Goal: Participate in discussion: Engage in conversation with other users on a specific topic

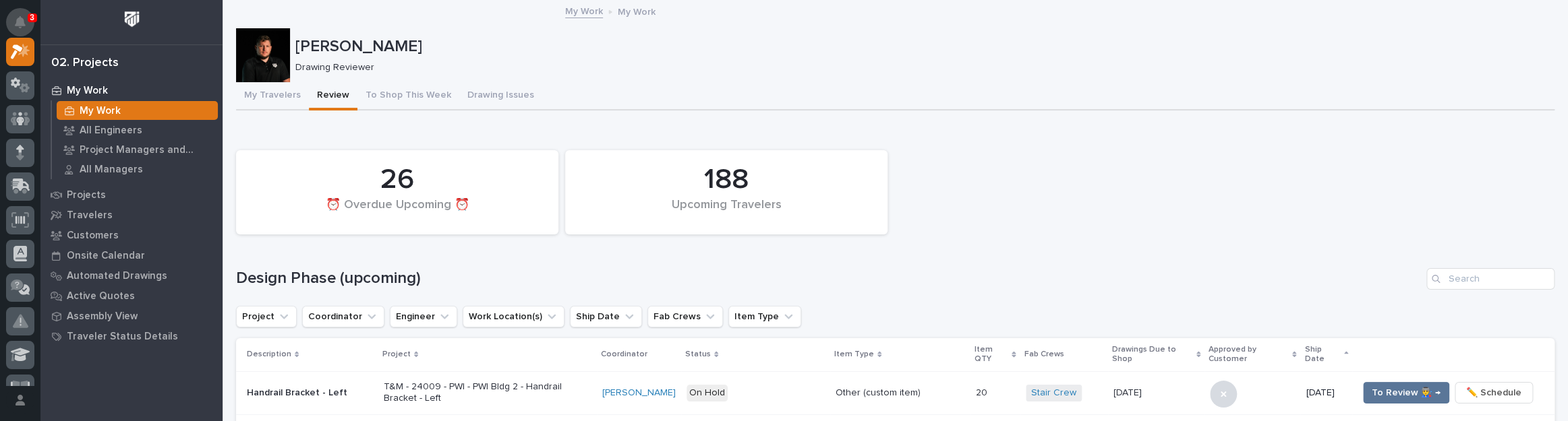
click at [24, 17] on icon "Notifications" at bounding box center [20, 22] width 11 height 12
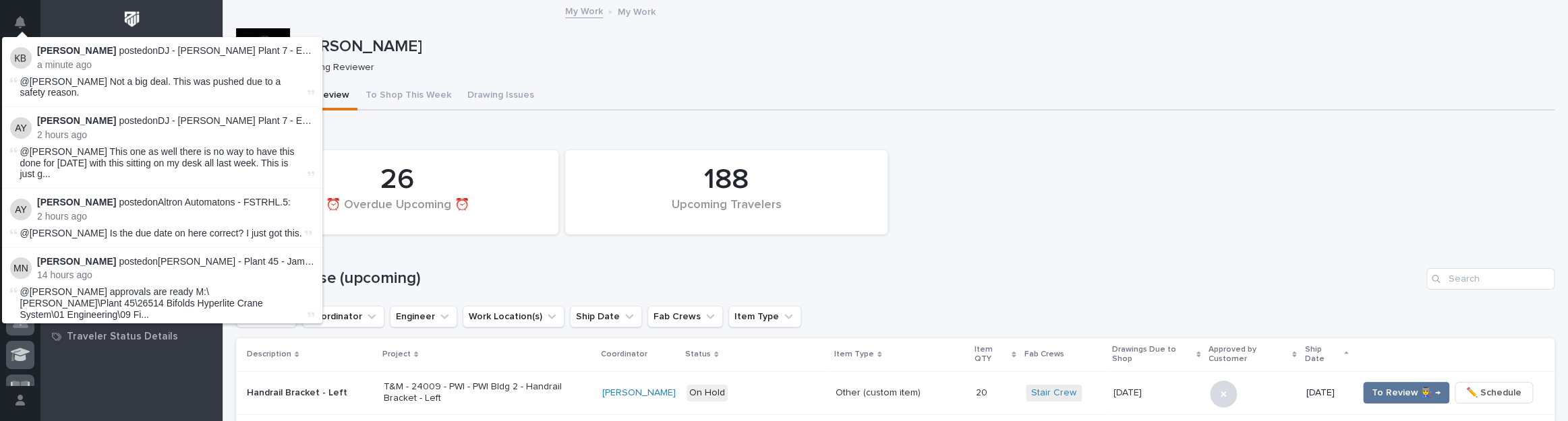
click at [474, 35] on div "[PERSON_NAME]" at bounding box center [922, 45] width 1254 height 22
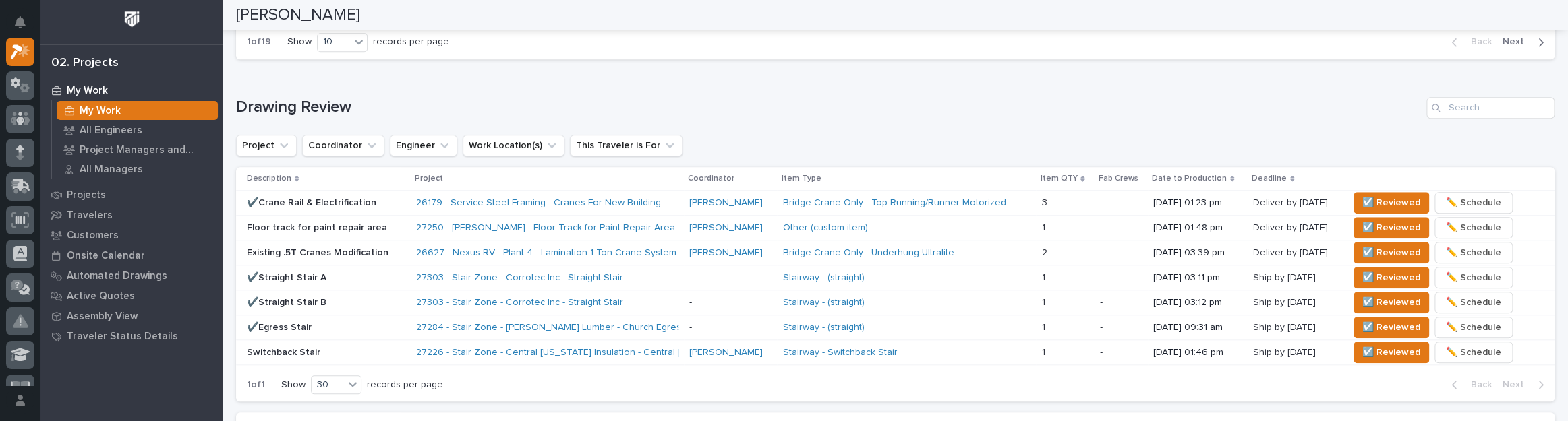
scroll to position [843, 0]
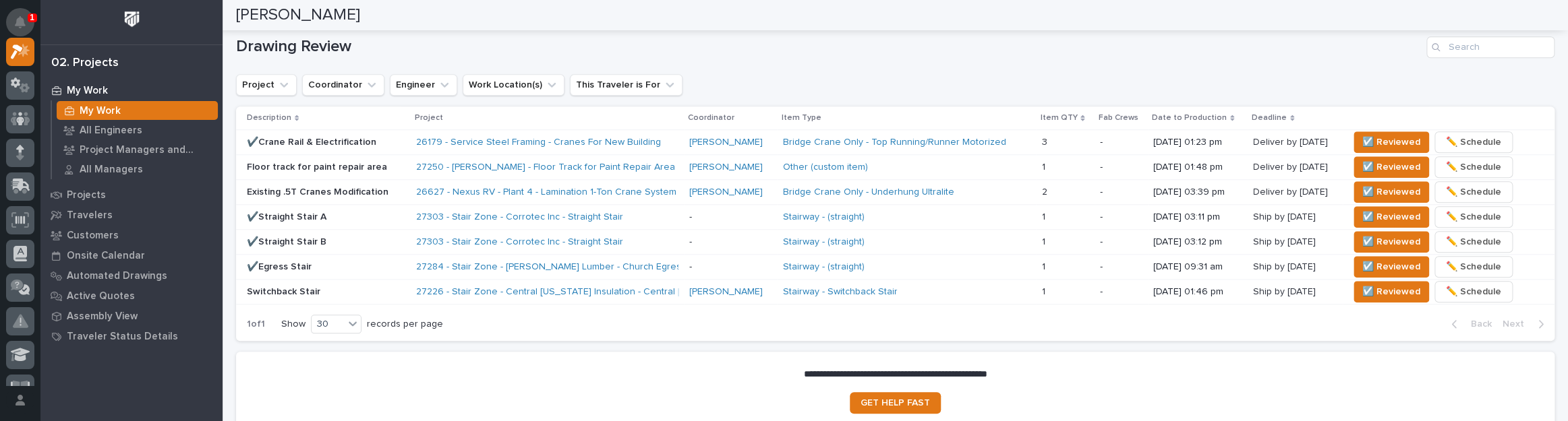
click at [23, 20] on icon "Notifications" at bounding box center [20, 22] width 11 height 12
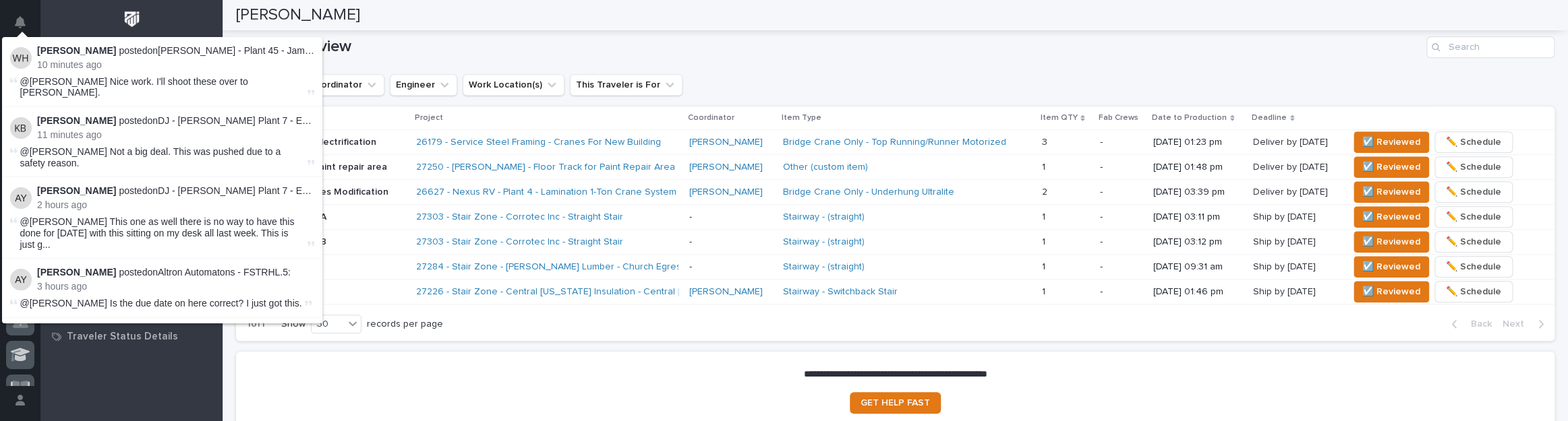
click at [715, 50] on h1 "Drawing Review" at bounding box center [829, 47] width 1186 height 20
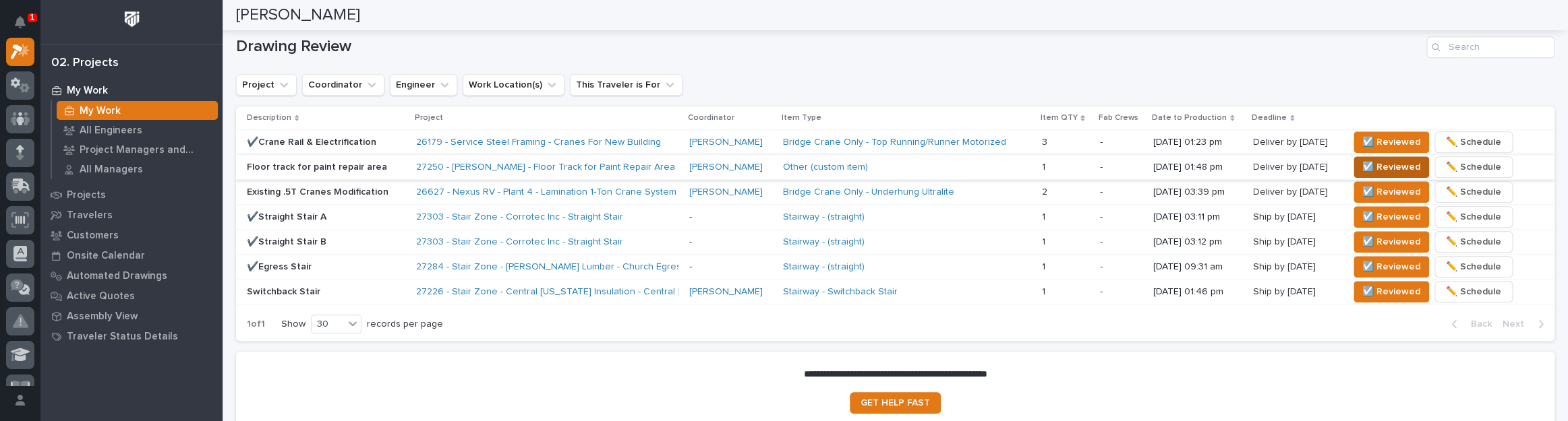
click at [1356, 160] on button "☑️ Reviewed" at bounding box center [1391, 167] width 75 height 22
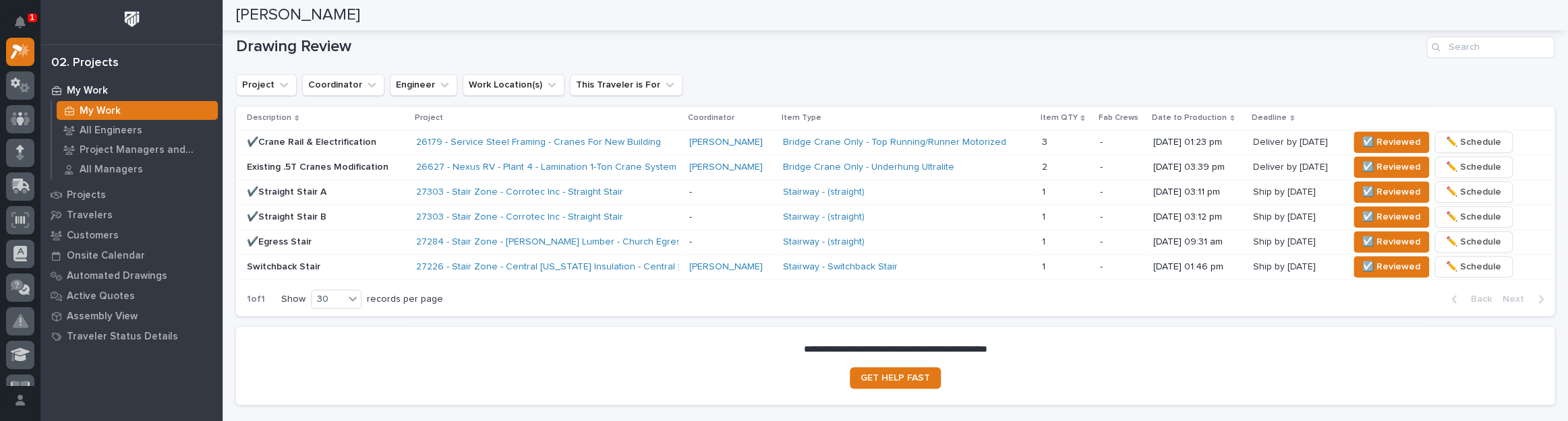
click at [378, 159] on div "Existing .5T Cranes Modification" at bounding box center [325, 165] width 158 height 14
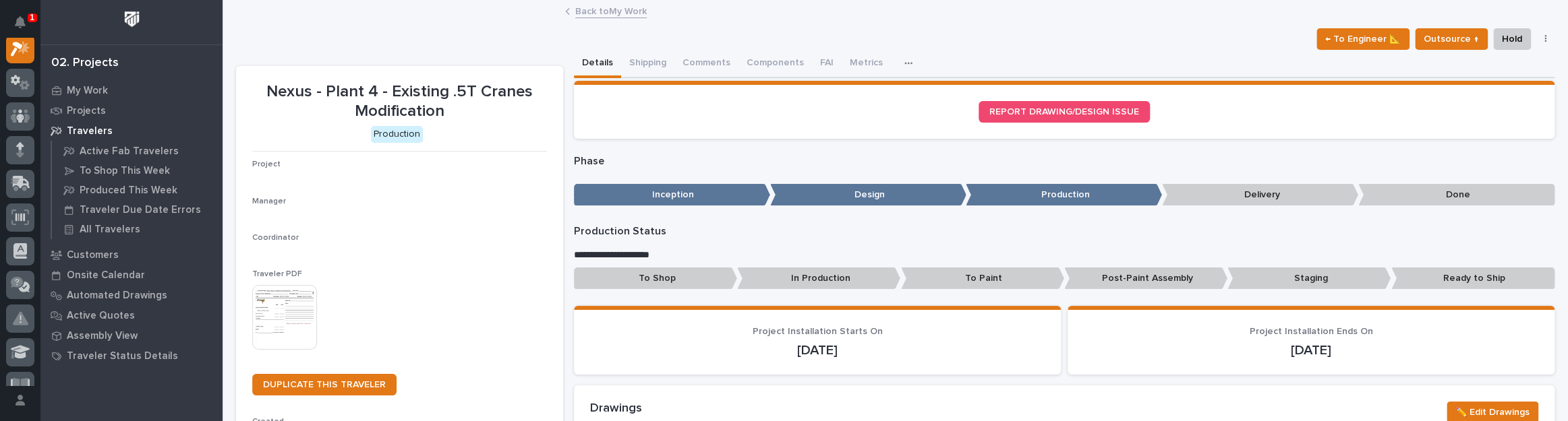
scroll to position [34, 0]
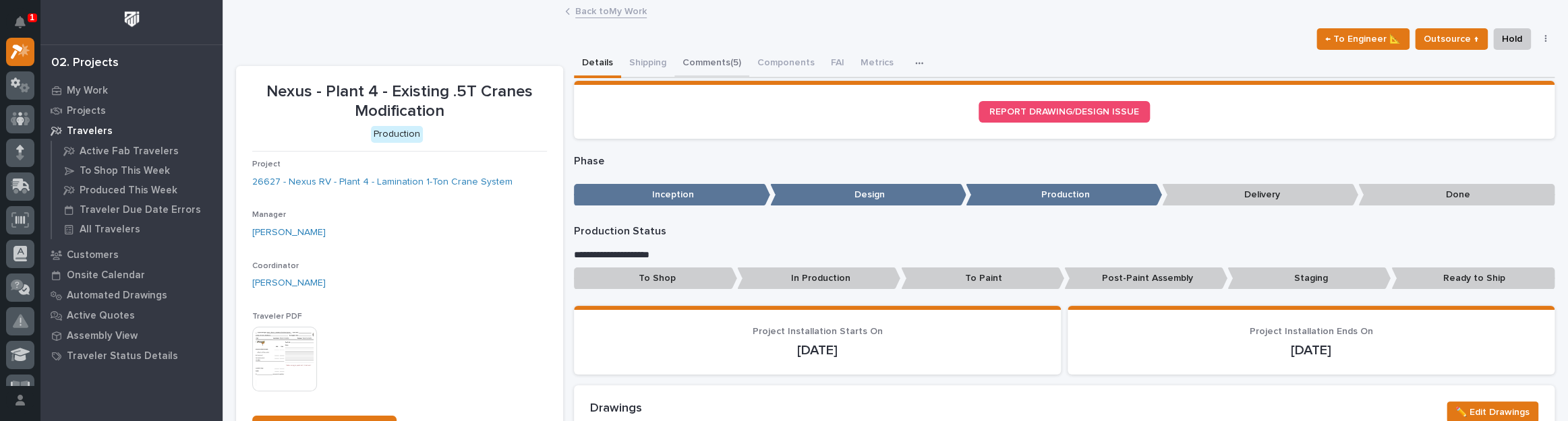
click at [695, 56] on button "Comments (5)" at bounding box center [712, 64] width 75 height 28
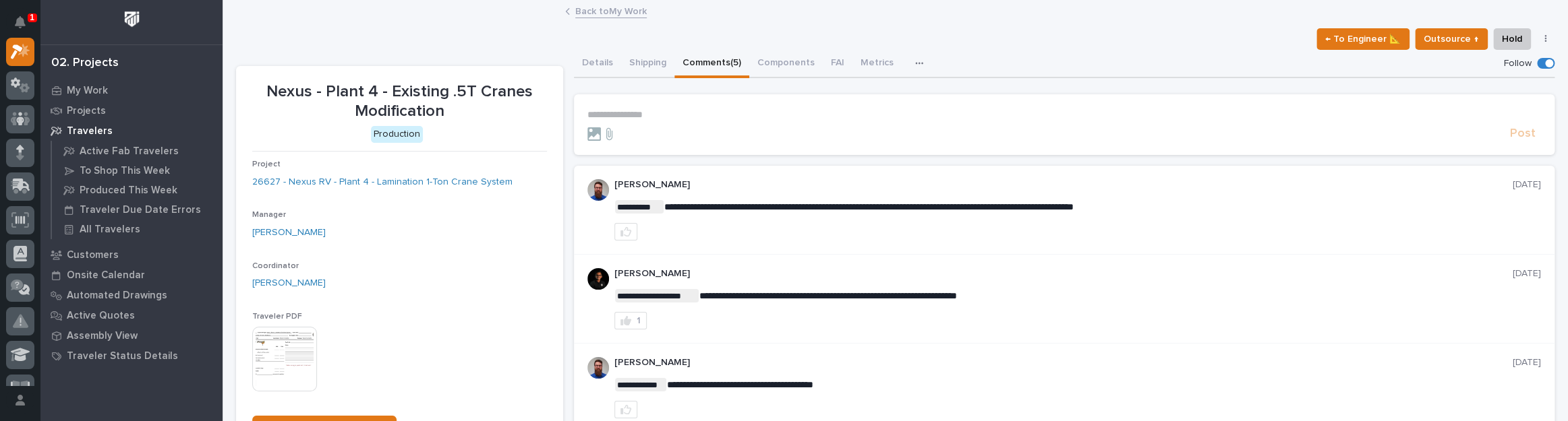
click at [618, 119] on p "**********" at bounding box center [1065, 115] width 954 height 12
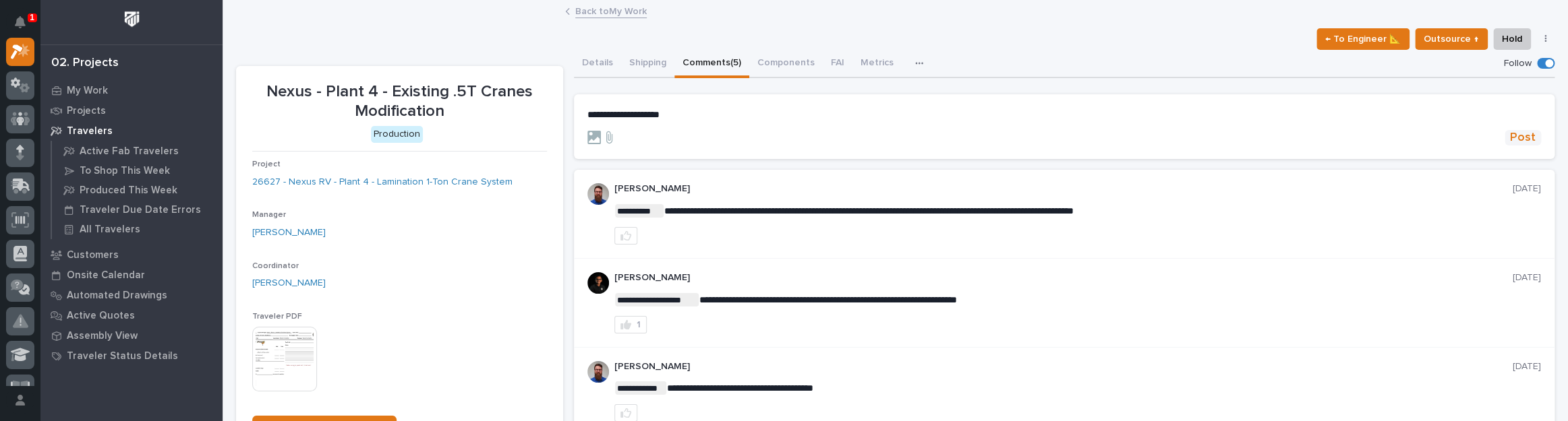
click at [1524, 135] on span "Post" at bounding box center [1522, 137] width 26 height 16
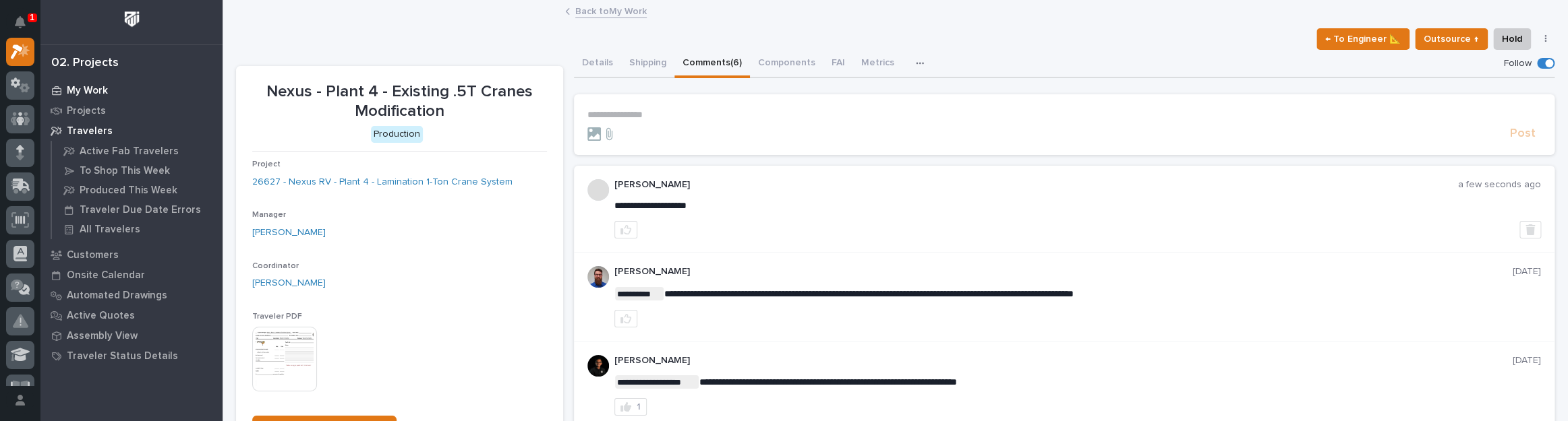
click at [89, 91] on p "My Work" at bounding box center [88, 91] width 41 height 12
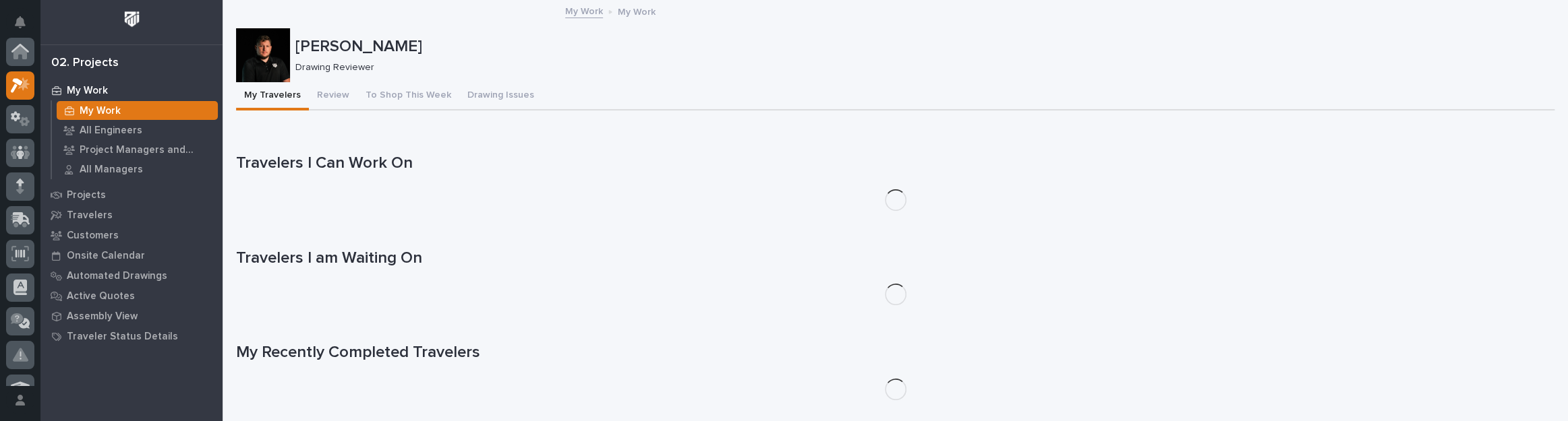
scroll to position [34, 0]
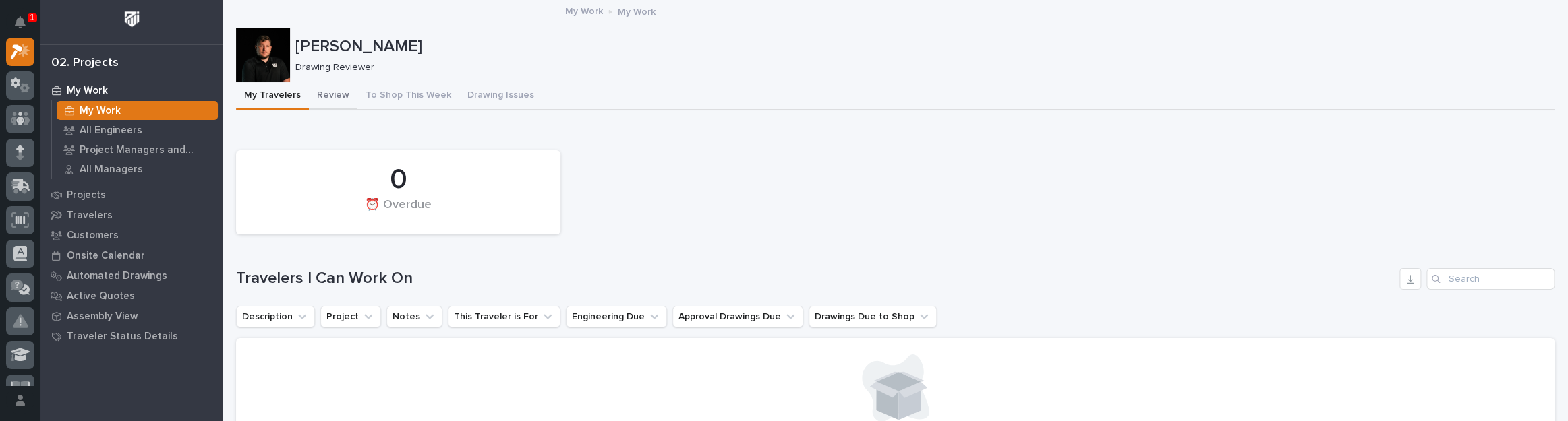
click at [338, 94] on button "Review" at bounding box center [333, 96] width 49 height 28
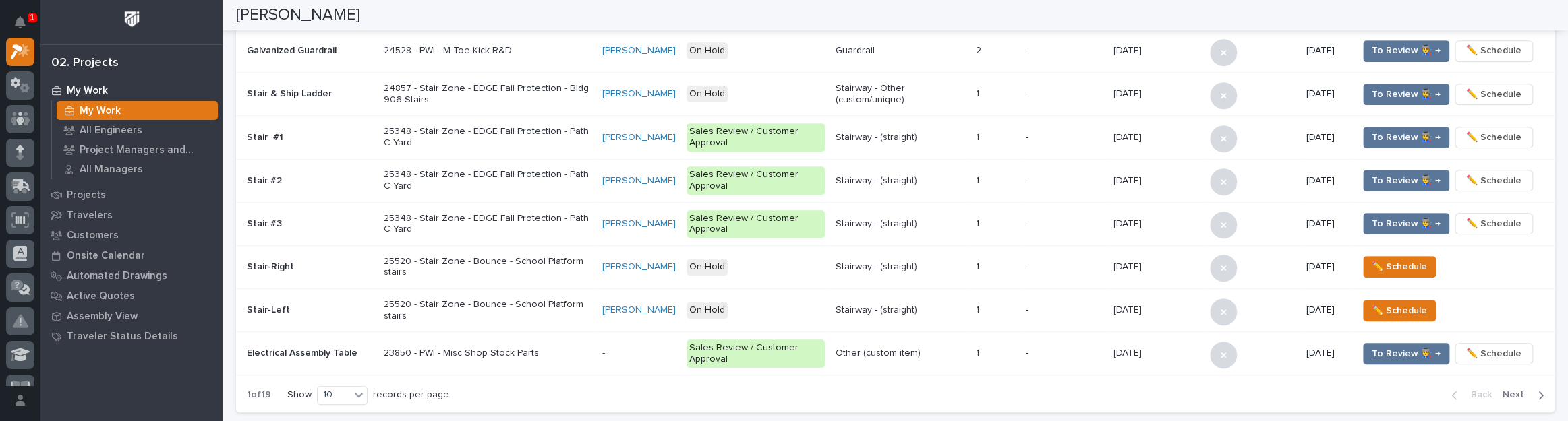
scroll to position [734, 0]
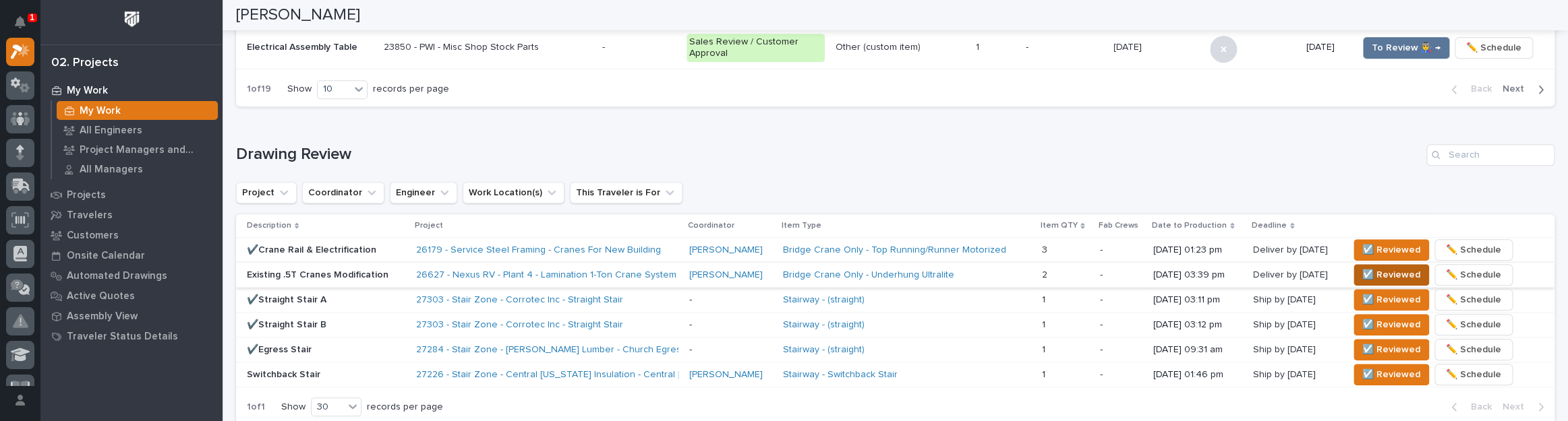
click at [1363, 269] on span "☑️ Reviewed" at bounding box center [1392, 275] width 58 height 17
